Goal: Information Seeking & Learning: Learn about a topic

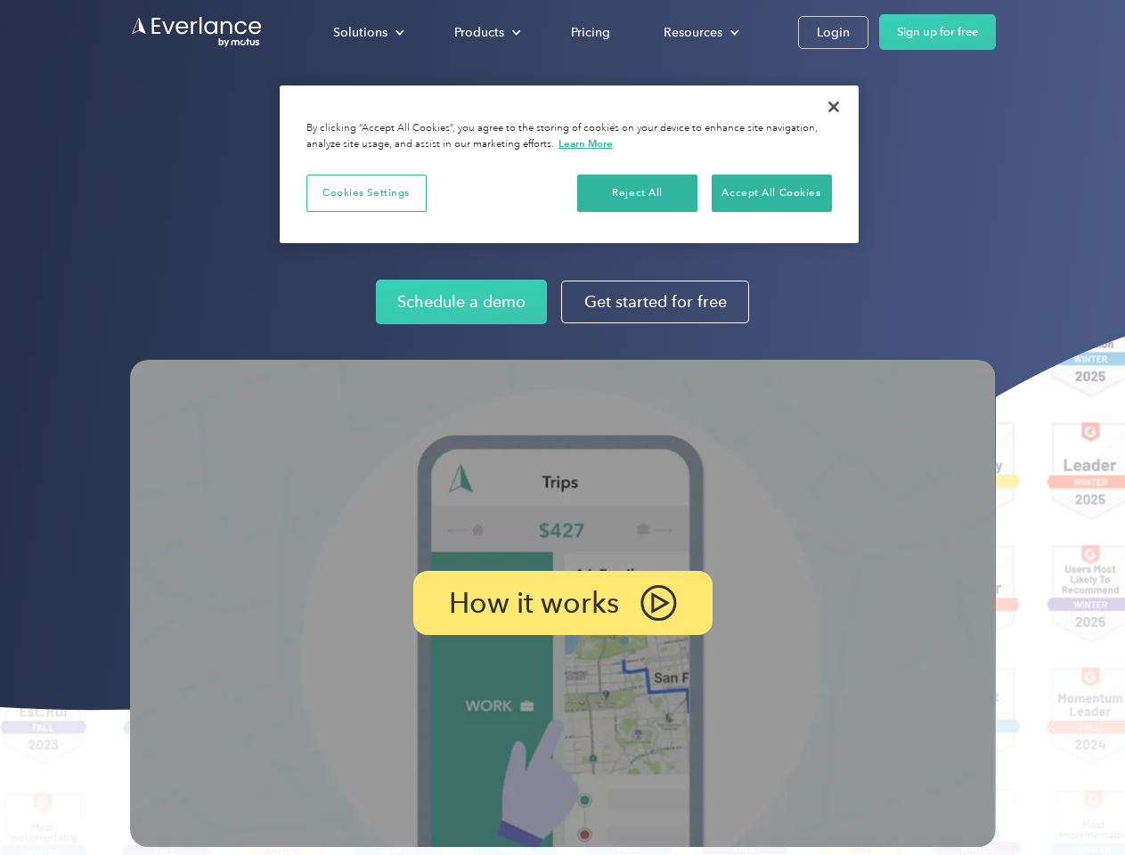
click at [562, 428] on img at bounding box center [563, 603] width 866 height 487
click at [368, 32] on div "Solutions" at bounding box center [360, 32] width 54 height 22
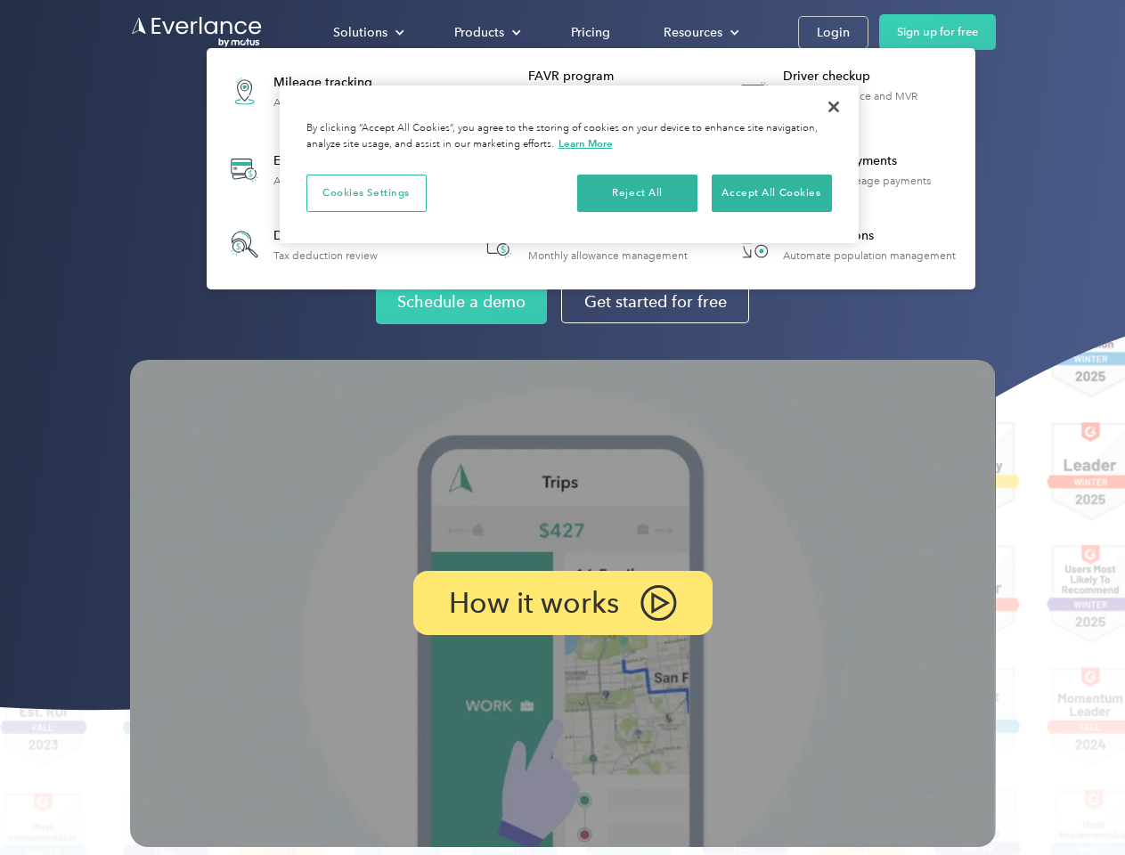
click at [486, 32] on div "Products" at bounding box center [479, 32] width 50 height 22
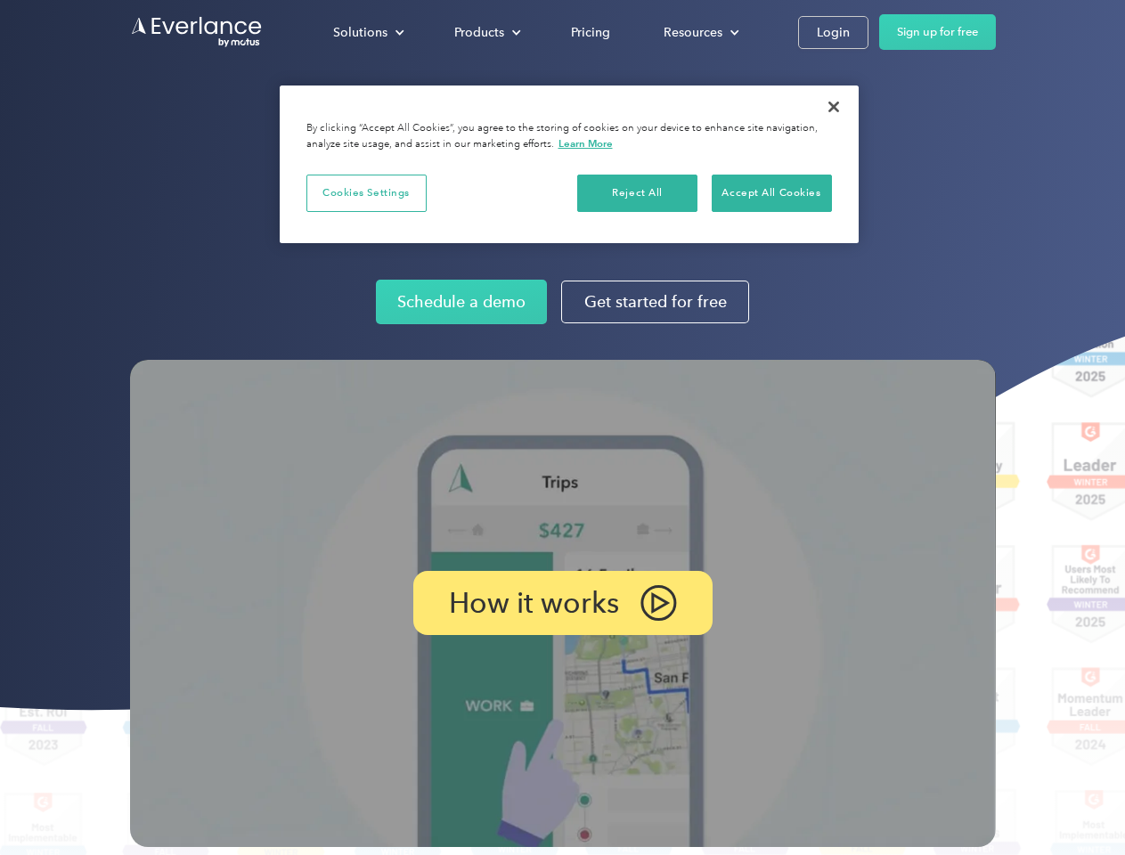
click at [700, 32] on div "Resources" at bounding box center [693, 32] width 59 height 22
click at [562, 603] on p "How it works" at bounding box center [534, 603] width 170 height 21
click at [366, 192] on button "Cookies Settings" at bounding box center [367, 193] width 120 height 37
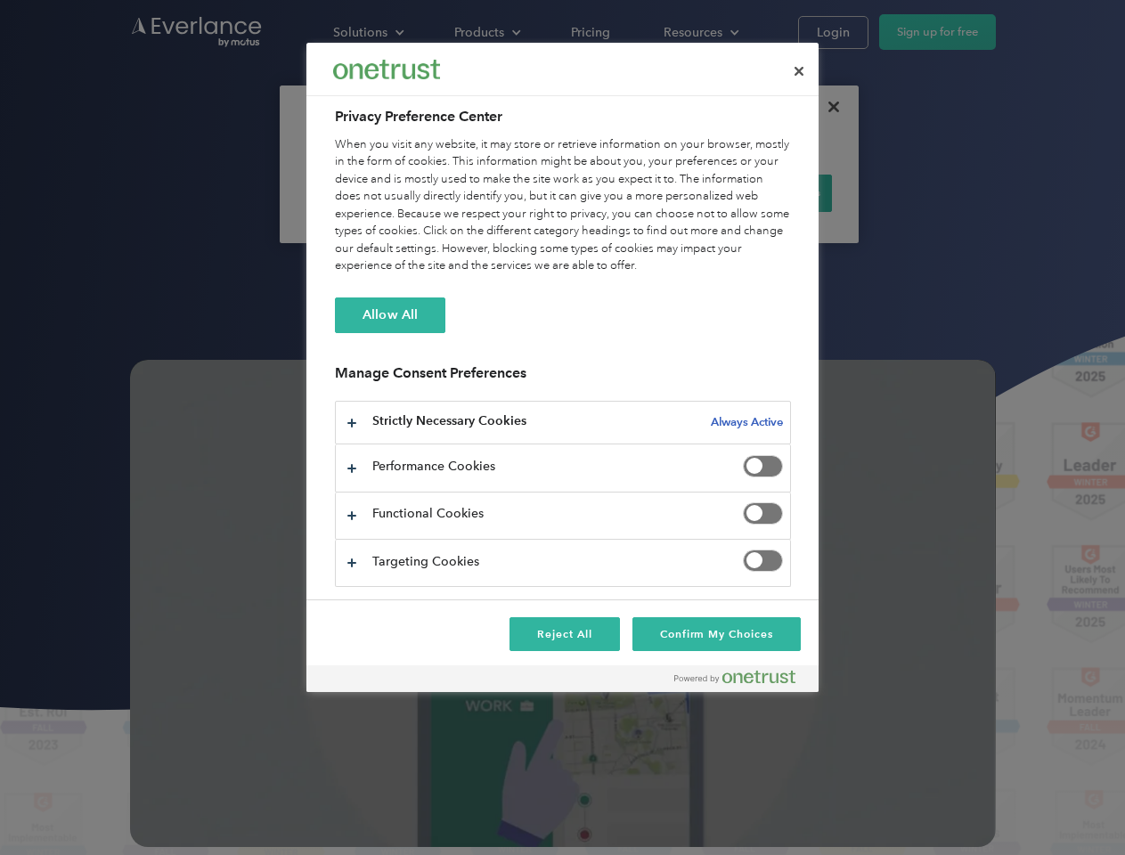
click at [638, 192] on div "When you visit any website, it may store or retrieve information on your browse…" at bounding box center [563, 205] width 456 height 139
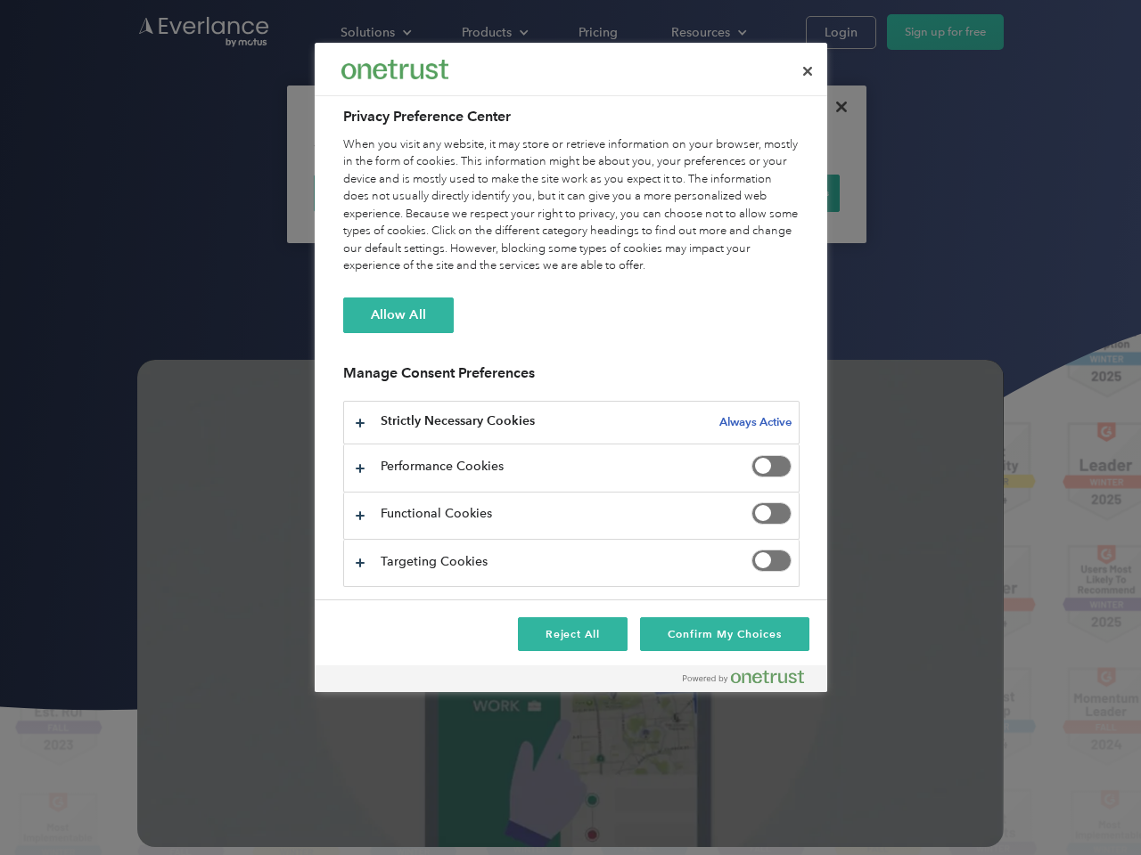
click at [772, 192] on div "When you visit any website, it may store or retrieve information on your browse…" at bounding box center [571, 205] width 456 height 139
click at [834, 107] on div at bounding box center [570, 427] width 1141 height 855
